Goal: Use online tool/utility: Utilize a website feature to perform a specific function

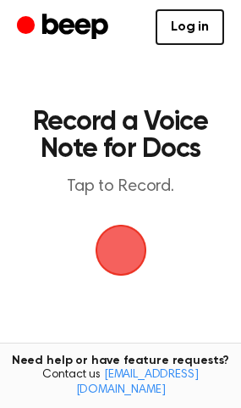
click at [144, 249] on span "button" at bounding box center [120, 250] width 55 height 55
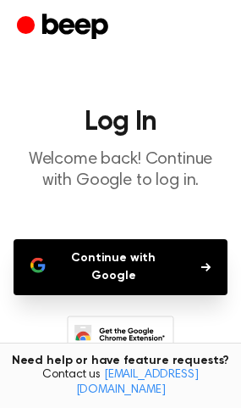
click at [191, 264] on button "Continue with Google" at bounding box center [121, 267] width 214 height 56
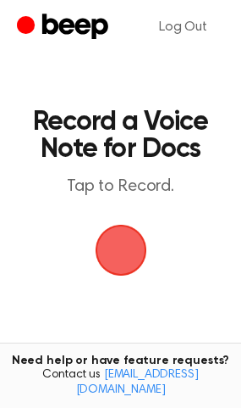
click at [103, 247] on span "button" at bounding box center [120, 250] width 58 height 58
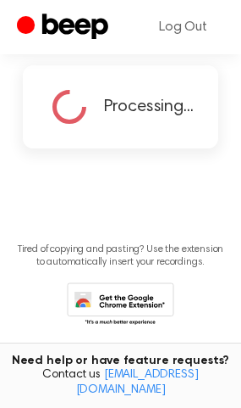
scroll to position [155, 0]
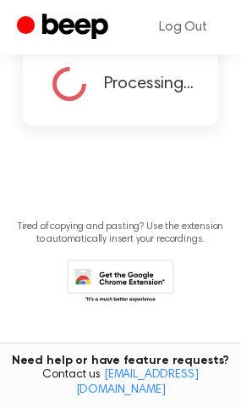
click at [161, 108] on div "Processing..." at bounding box center [121, 83] width 197 height 83
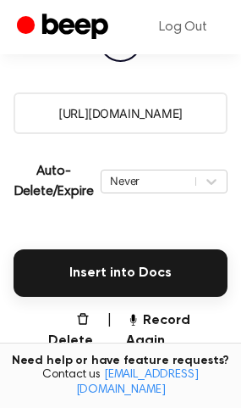
scroll to position [290, 0]
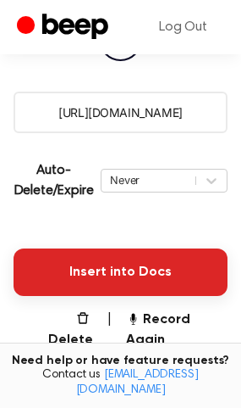
click at [91, 273] on button "Insert into Docs" at bounding box center [121, 271] width 214 height 47
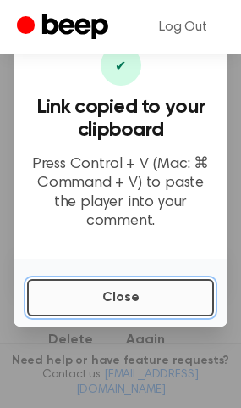
click at [140, 288] on button "Close" at bounding box center [120, 297] width 187 height 37
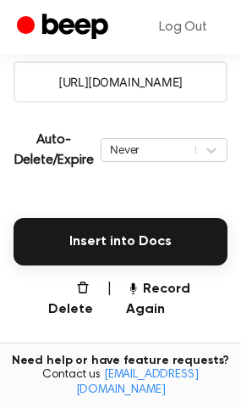
scroll to position [322, 0]
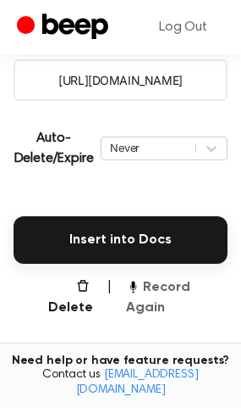
click at [198, 291] on button "Record Again" at bounding box center [177, 297] width 102 height 41
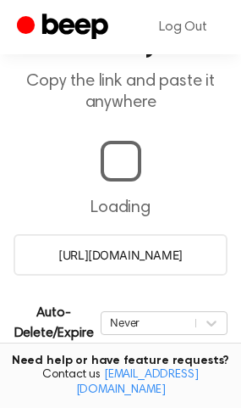
scroll to position [156, 0]
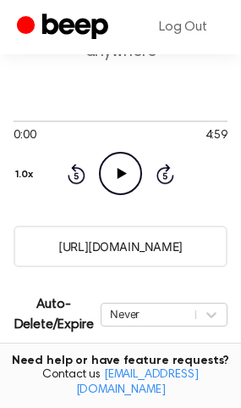
drag, startPoint x: 202, startPoint y: 244, endPoint x: 23, endPoint y: 252, distance: 179.8
click at [23, 252] on input "[URL][DOMAIN_NAME]" at bounding box center [121, 246] width 214 height 42
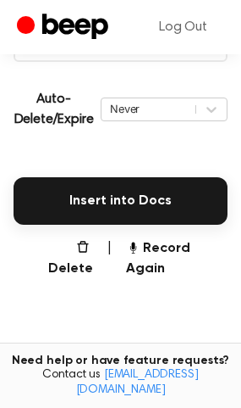
scroll to position [362, 0]
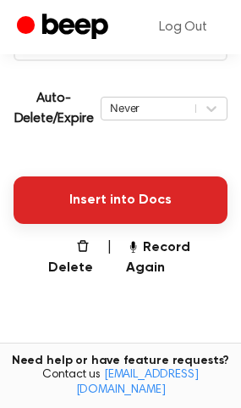
click at [164, 195] on button "Insert into Docs" at bounding box center [121, 199] width 214 height 47
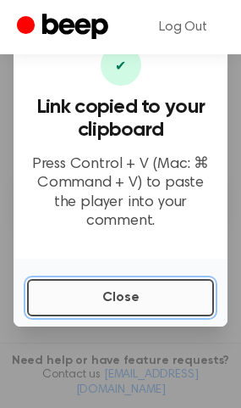
click at [138, 283] on button "Close" at bounding box center [120, 297] width 187 height 37
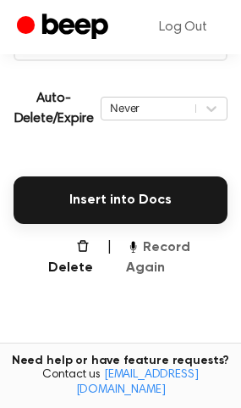
click at [154, 247] on button "Record Again" at bounding box center [177, 257] width 102 height 41
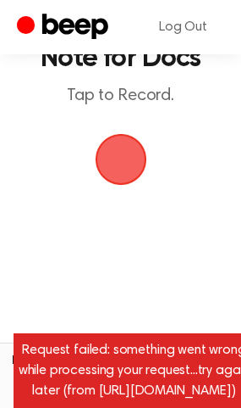
scroll to position [90, 0]
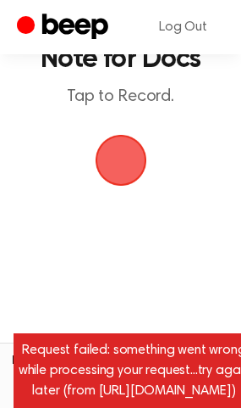
click at [124, 155] on span "button" at bounding box center [120, 160] width 55 height 55
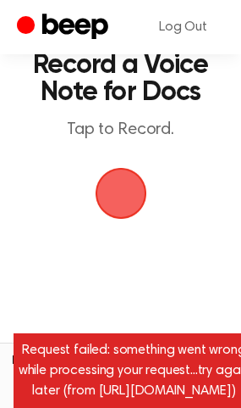
scroll to position [56, 0]
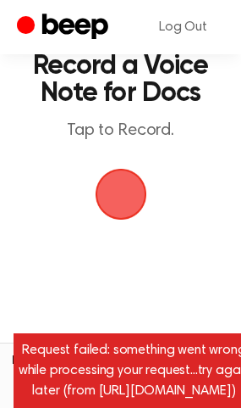
click at [121, 183] on span "button" at bounding box center [121, 194] width 61 height 61
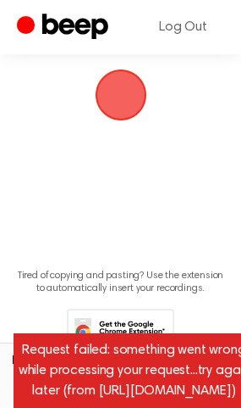
scroll to position [204, 0]
